Goal: Check status: Check status

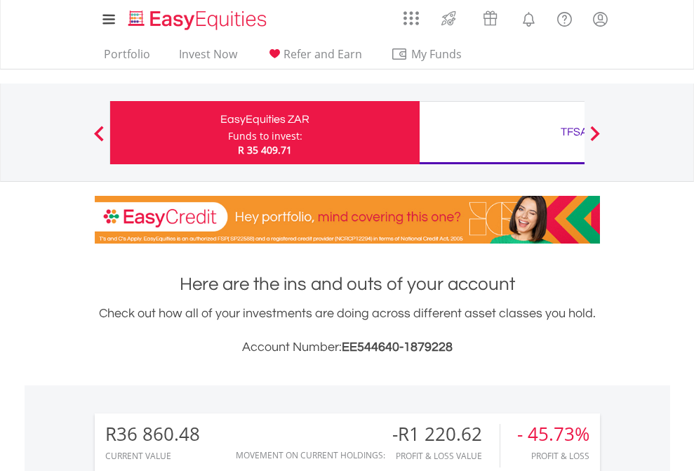
click at [228, 133] on div "Funds to invest:" at bounding box center [265, 136] width 74 height 14
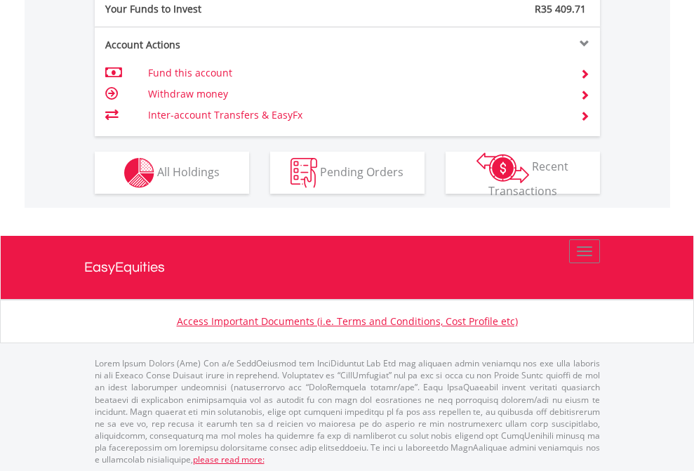
scroll to position [1401, 0]
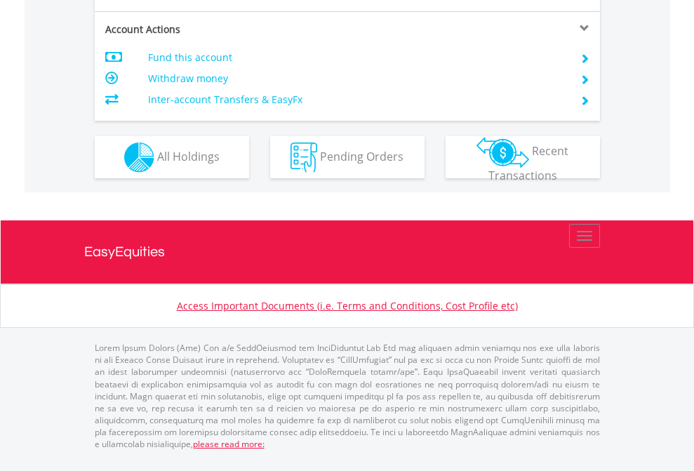
scroll to position [1317, 0]
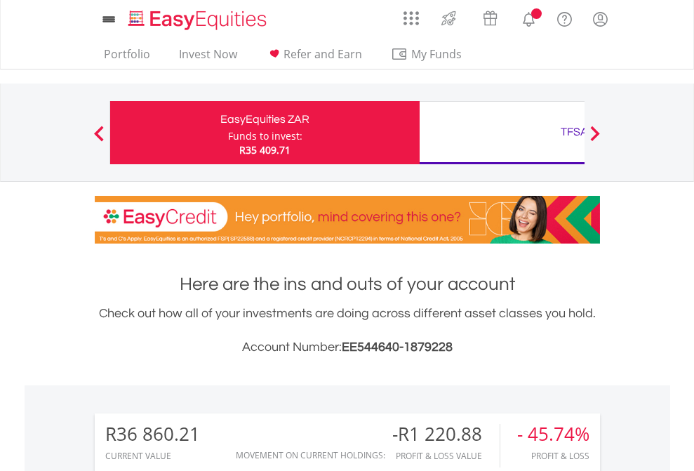
scroll to position [135, 220]
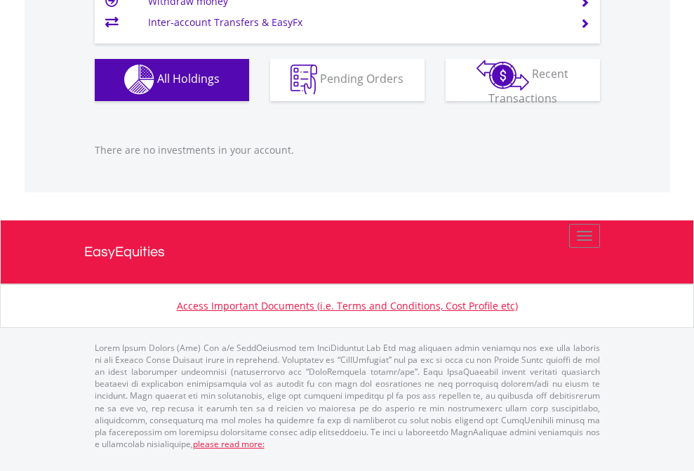
scroll to position [135, 220]
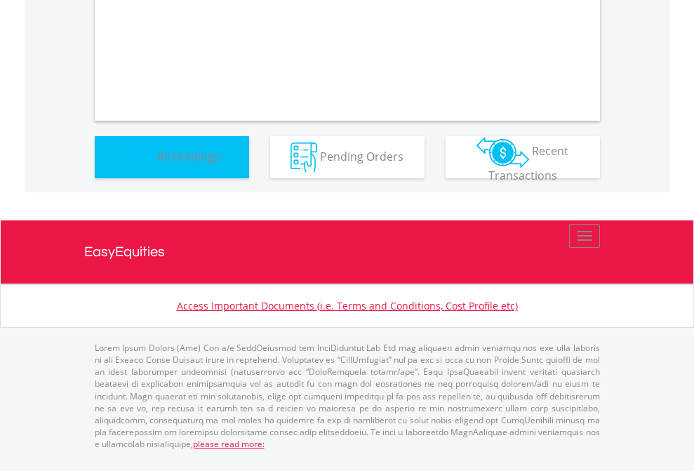
click at [157, 163] on span "All Holdings" at bounding box center [188, 155] width 62 height 15
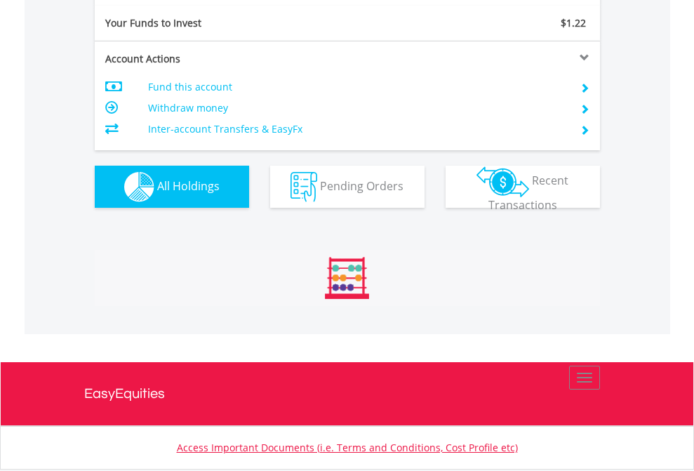
scroll to position [135, 220]
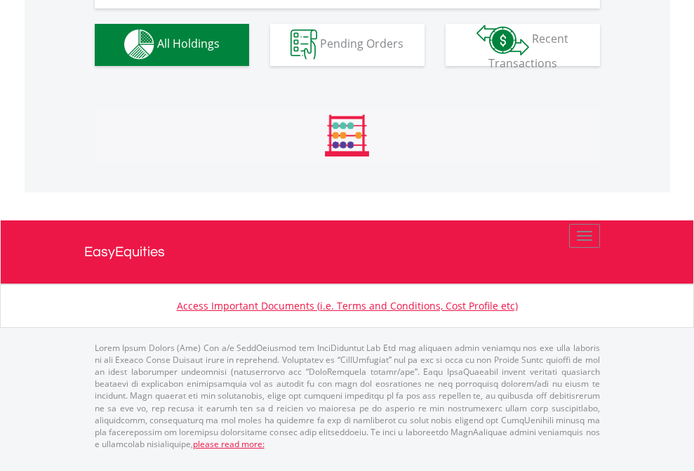
scroll to position [1389, 0]
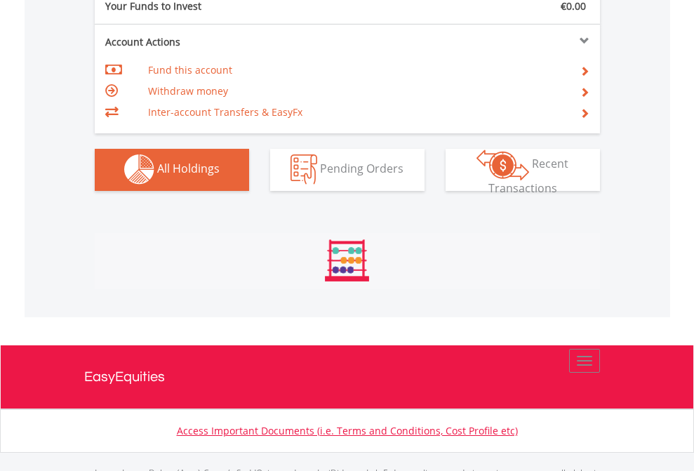
scroll to position [1389, 0]
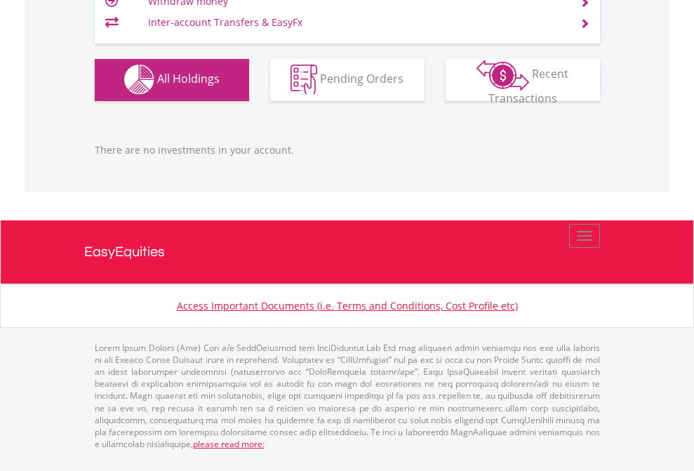
scroll to position [135, 220]
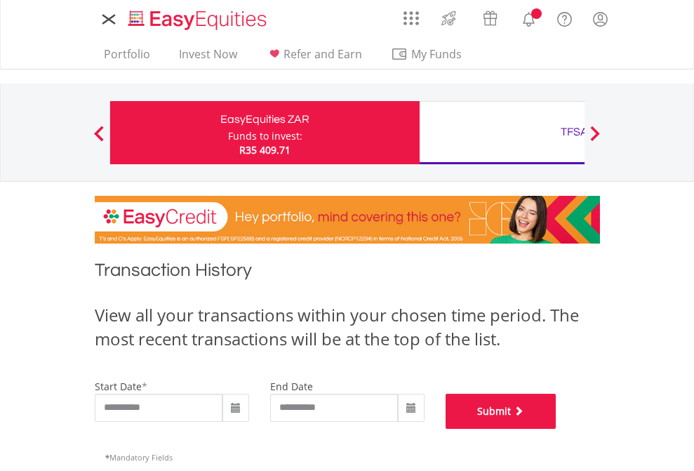
click at [556, 429] on button "Submit" at bounding box center [500, 411] width 111 height 35
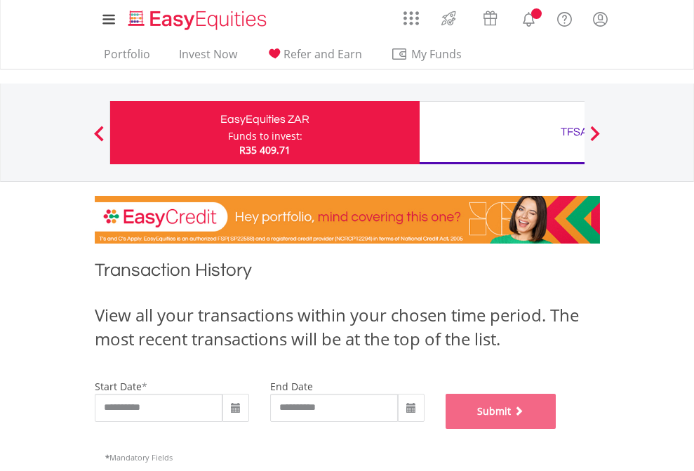
scroll to position [569, 0]
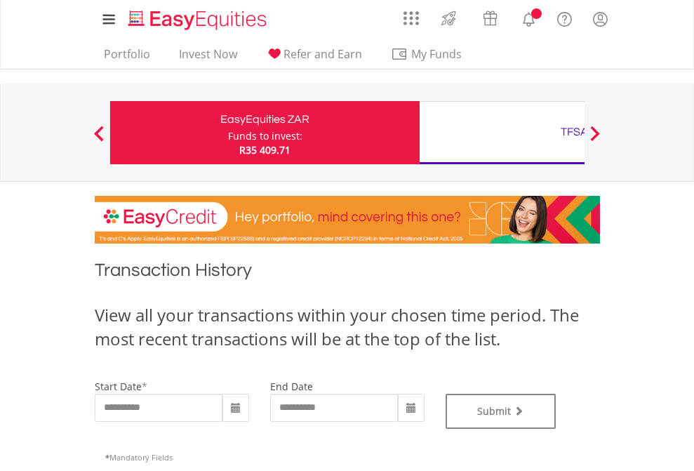
click at [502, 133] on div "TFSA" at bounding box center [574, 132] width 293 height 20
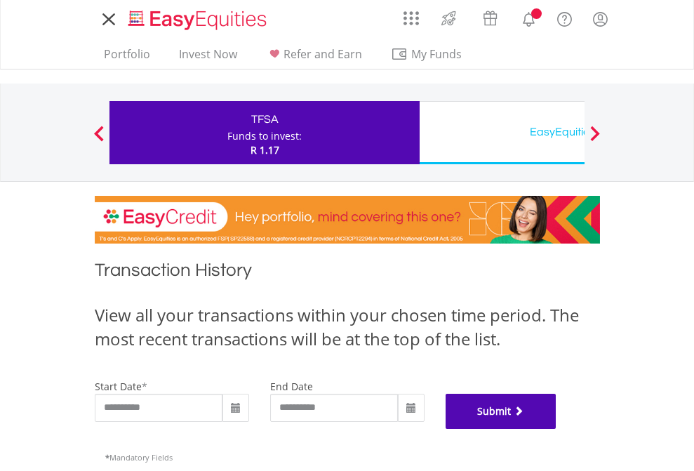
click at [556, 429] on button "Submit" at bounding box center [500, 411] width 111 height 35
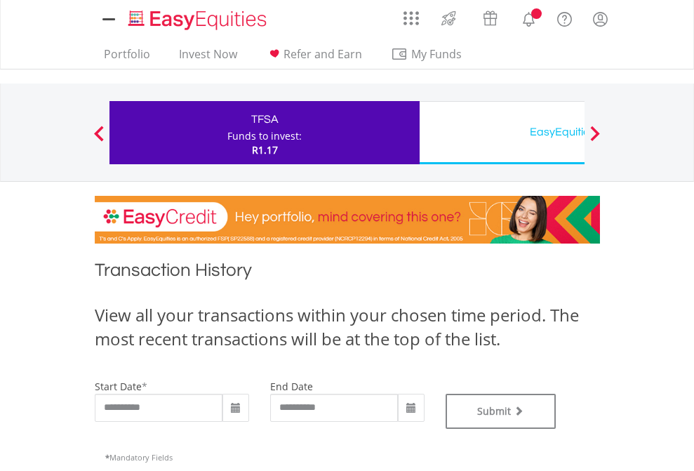
click at [502, 133] on div "EasyEquities USD" at bounding box center [574, 132] width 293 height 20
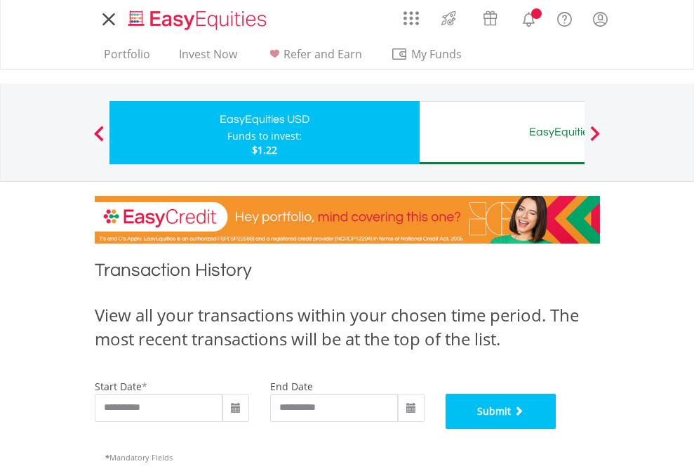
click at [556, 429] on button "Submit" at bounding box center [500, 411] width 111 height 35
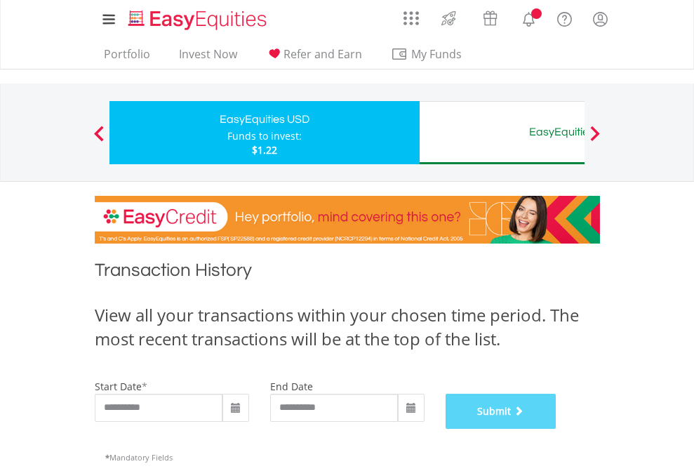
scroll to position [569, 0]
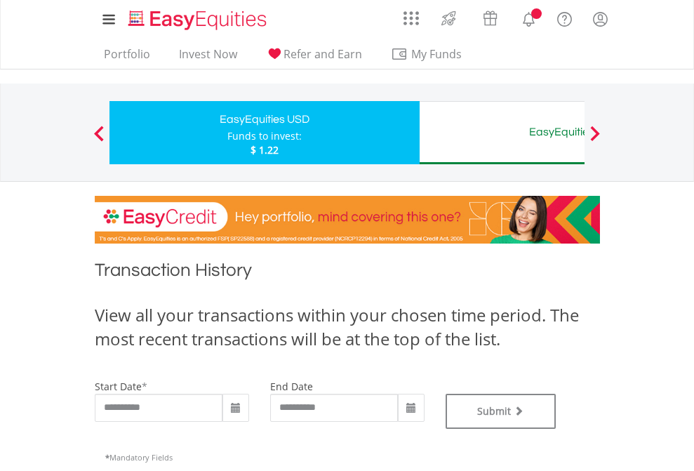
click at [502, 133] on div "EasyEquities AUD" at bounding box center [574, 132] width 293 height 20
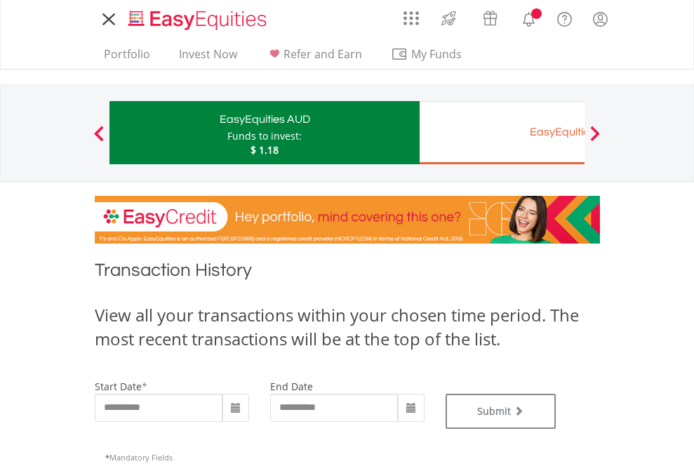
type input "**********"
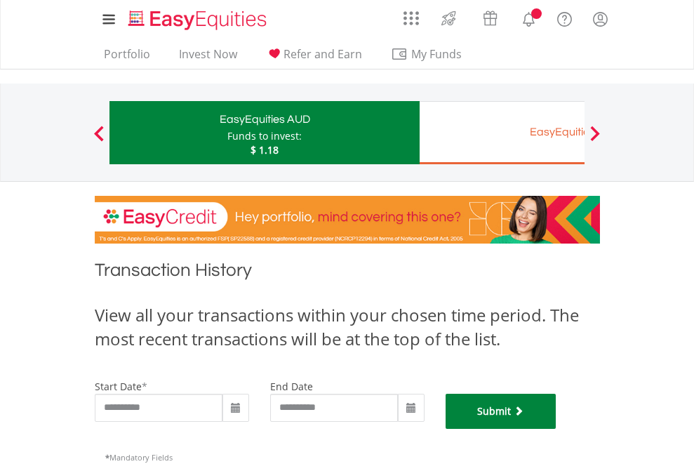
click at [556, 429] on button "Submit" at bounding box center [500, 411] width 111 height 35
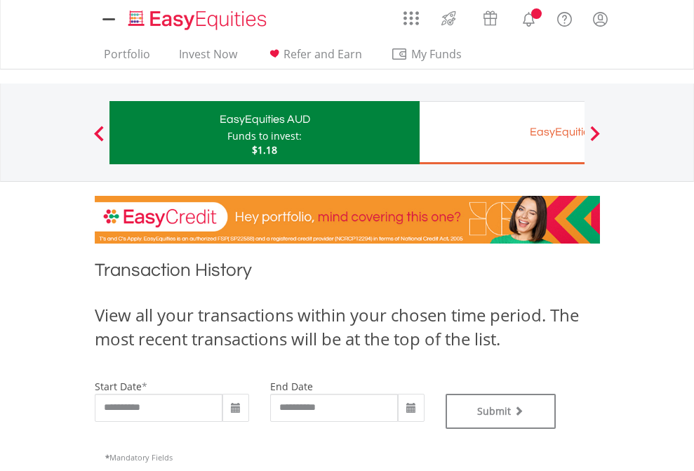
click at [502, 133] on div "EasyEquities EUR" at bounding box center [574, 132] width 293 height 20
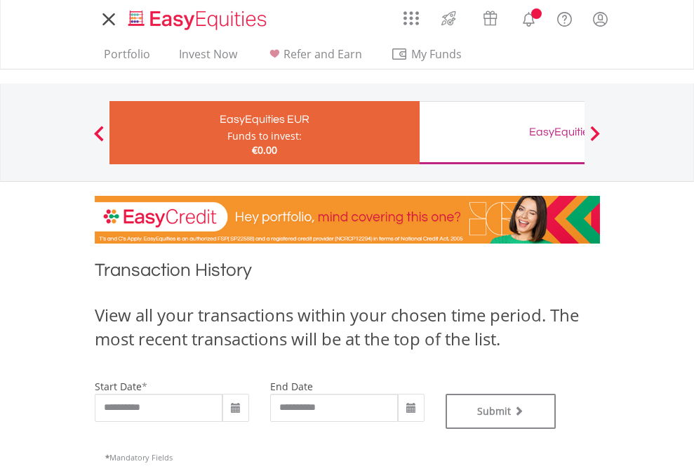
type input "**********"
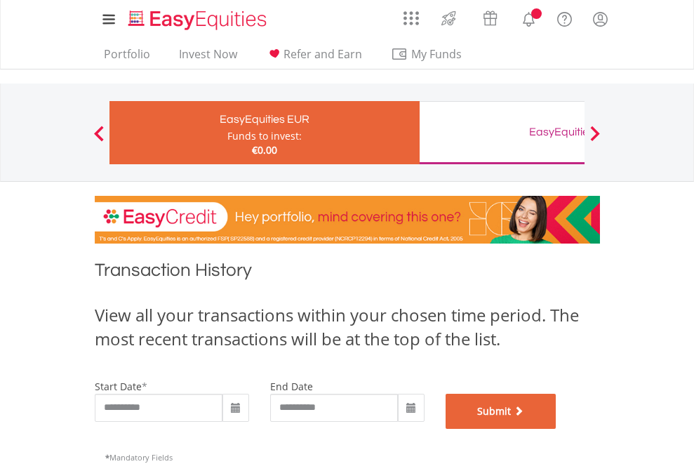
click at [556, 429] on button "Submit" at bounding box center [500, 411] width 111 height 35
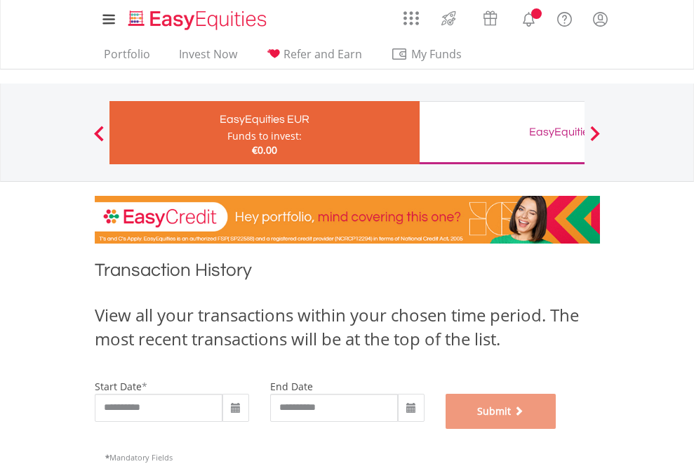
scroll to position [569, 0]
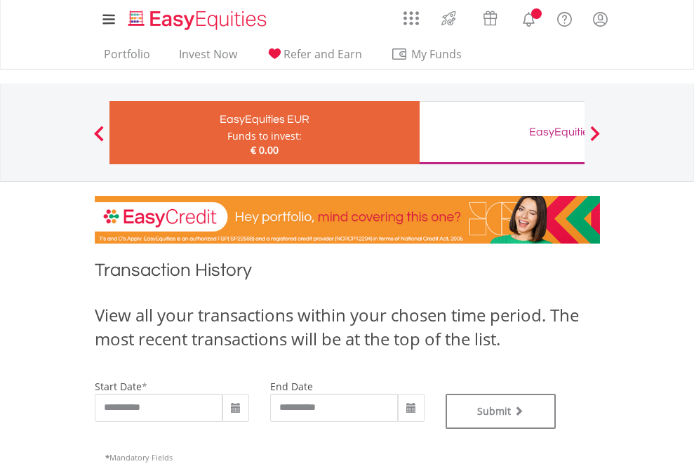
click at [502, 133] on div "EasyEquities GBP" at bounding box center [574, 132] width 293 height 20
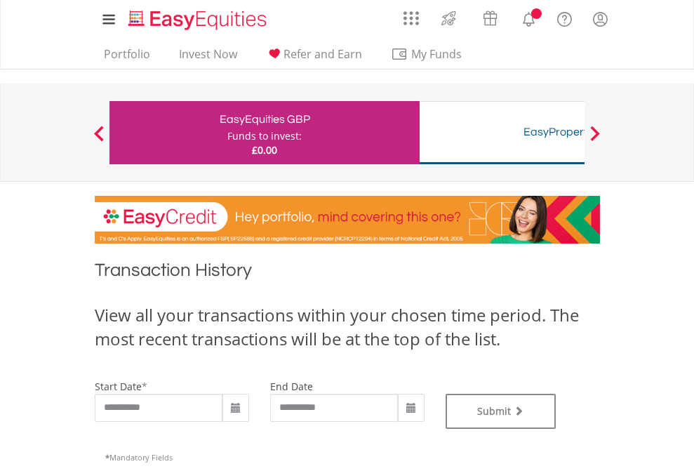
type input "**********"
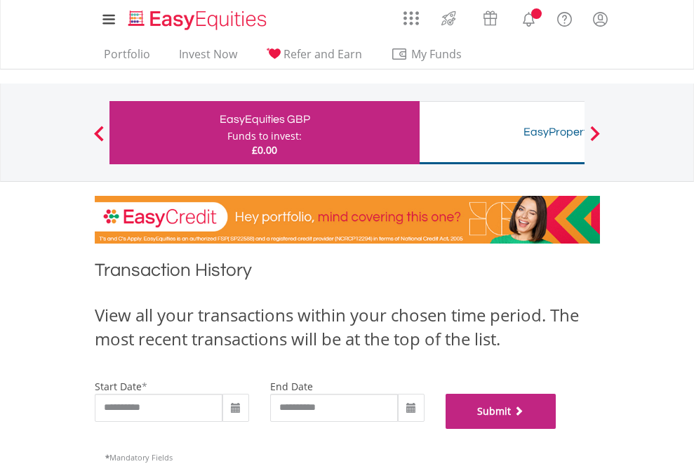
click at [556, 429] on button "Submit" at bounding box center [500, 411] width 111 height 35
